Goal: Find specific page/section: Find specific page/section

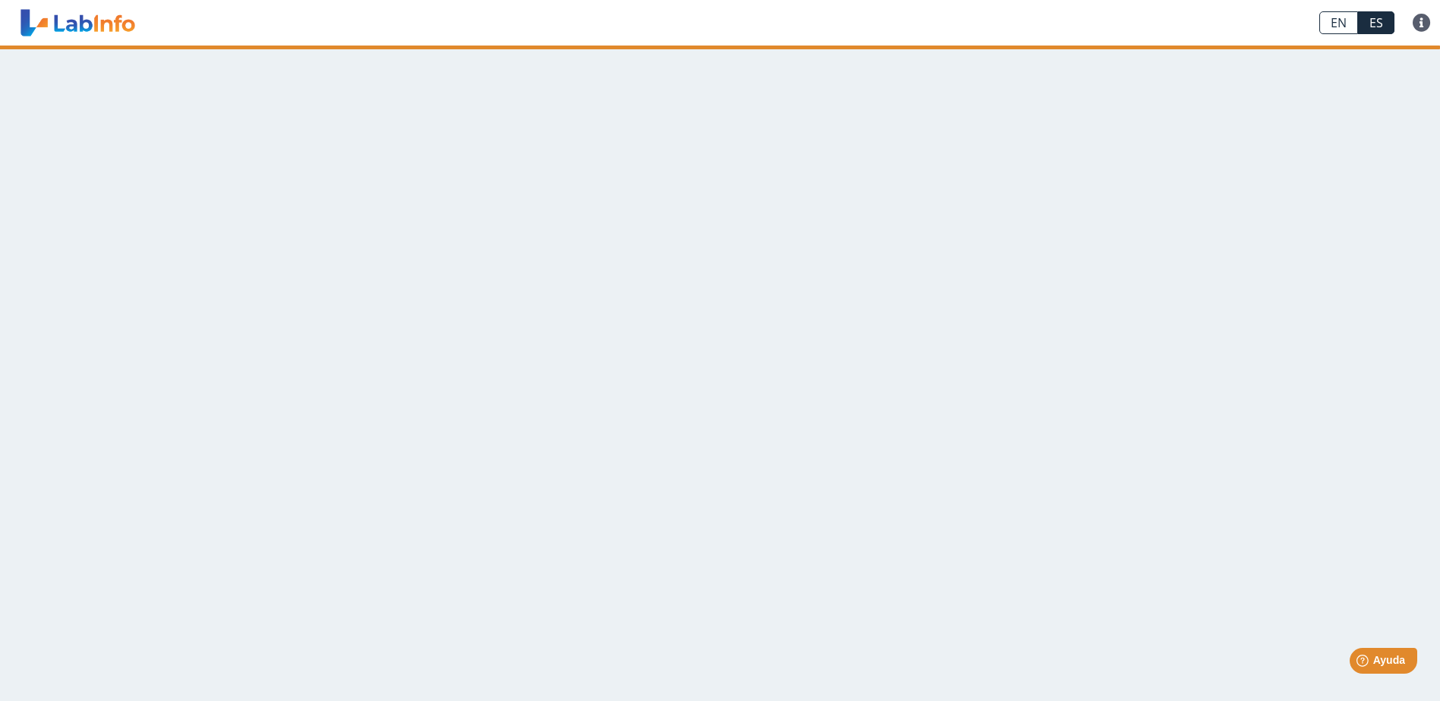
click at [77, 28] on link at bounding box center [77, 23] width 125 height 38
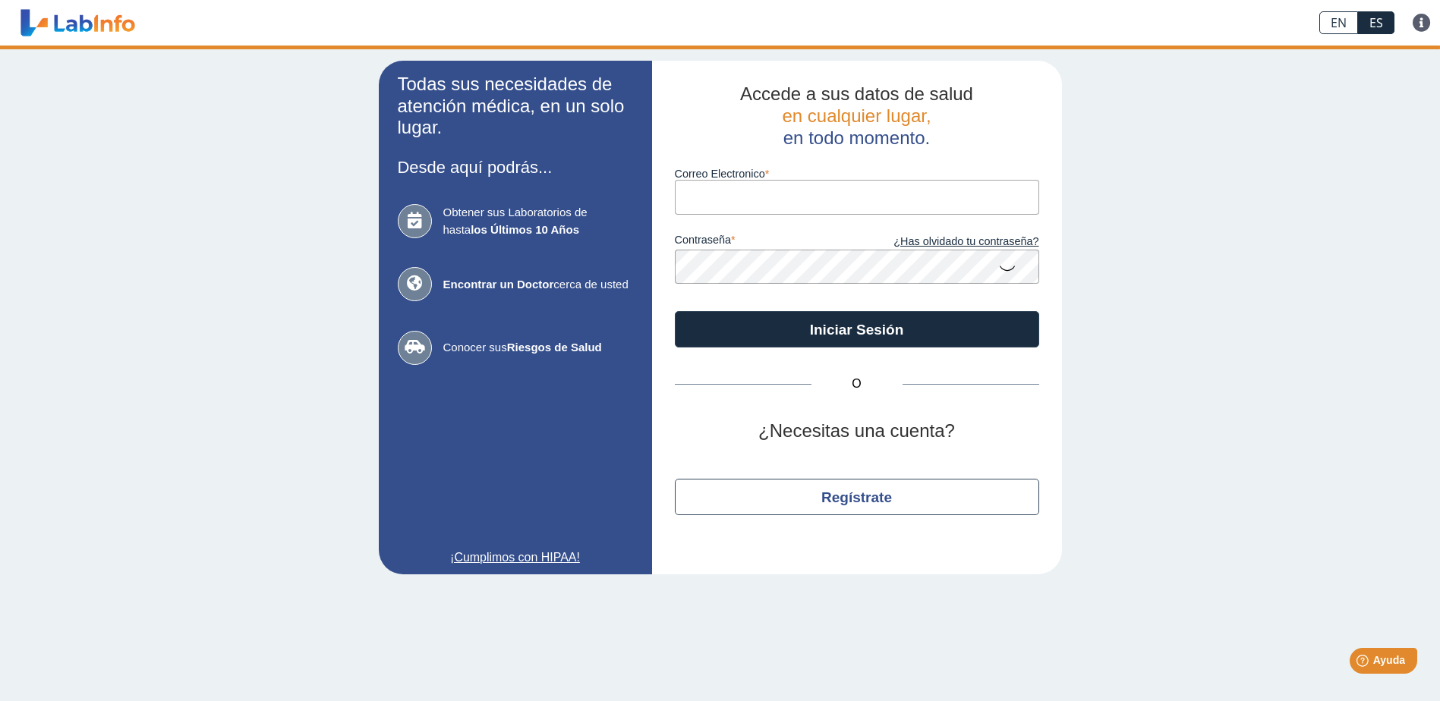
click at [127, 286] on div "Todas sus necesidades de atención médica, en un solo lugar. Desde aquí podrás..…" at bounding box center [720, 318] width 1440 height 544
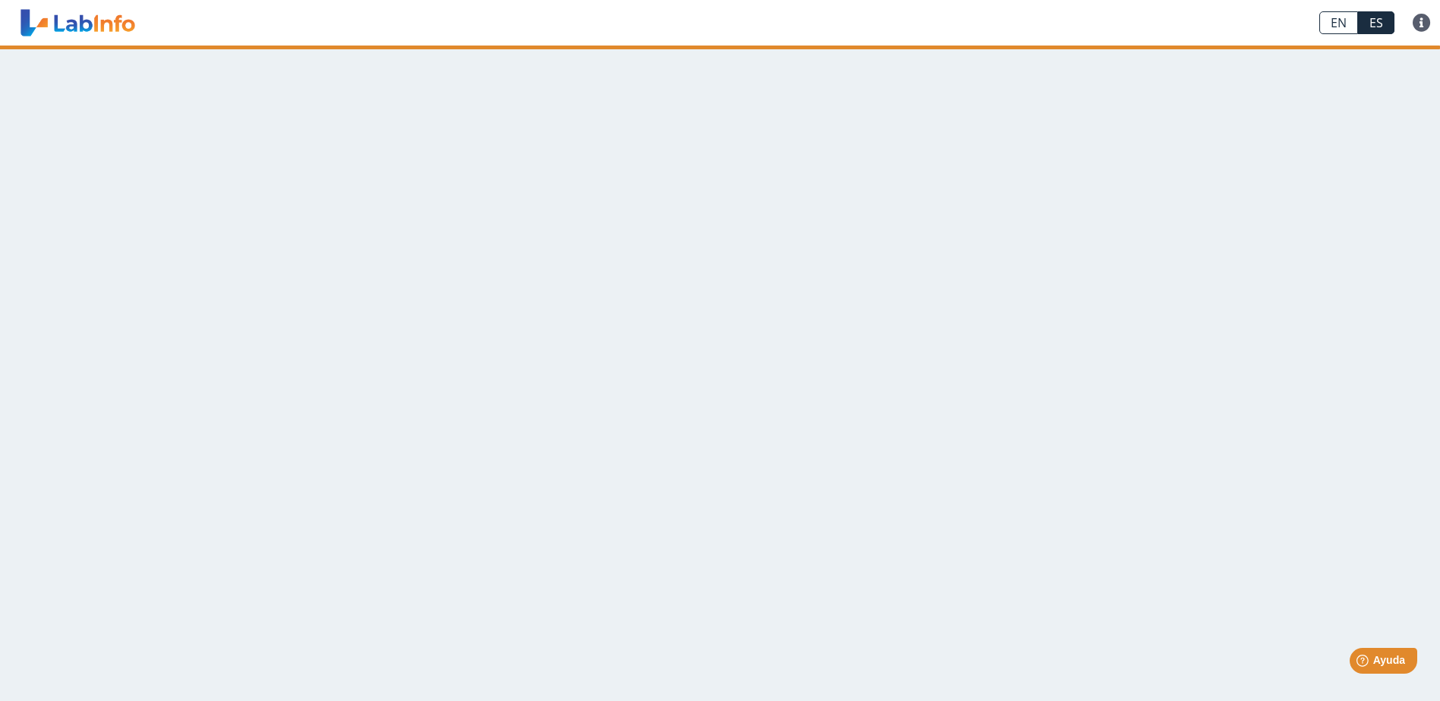
click at [1368, 26] on link "ES" at bounding box center [1376, 22] width 36 height 23
click at [126, 29] on link at bounding box center [77, 23] width 125 height 38
click at [83, 29] on link at bounding box center [77, 23] width 125 height 38
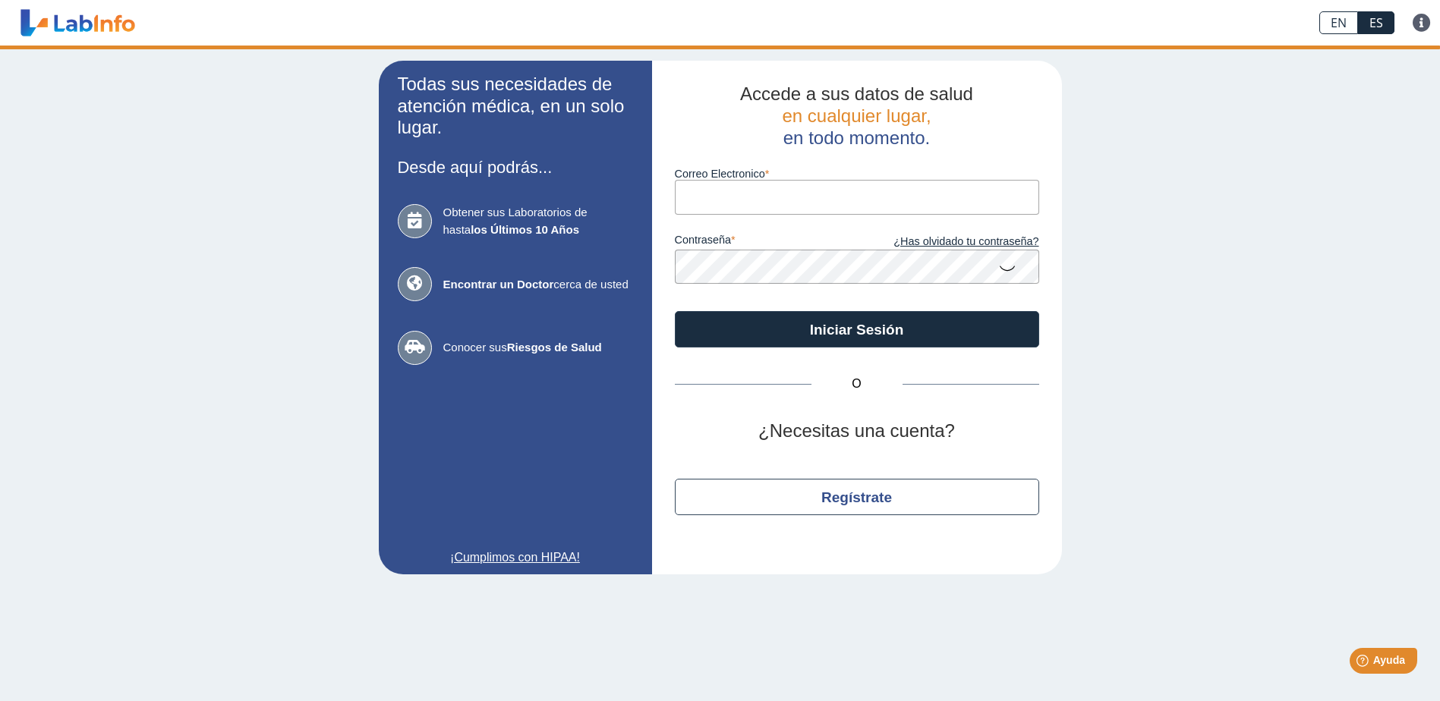
click at [1008, 272] on icon at bounding box center [1007, 268] width 18 height 30
click at [1007, 270] on icon at bounding box center [1007, 266] width 18 height 27
